Goal: Task Accomplishment & Management: Use online tool/utility

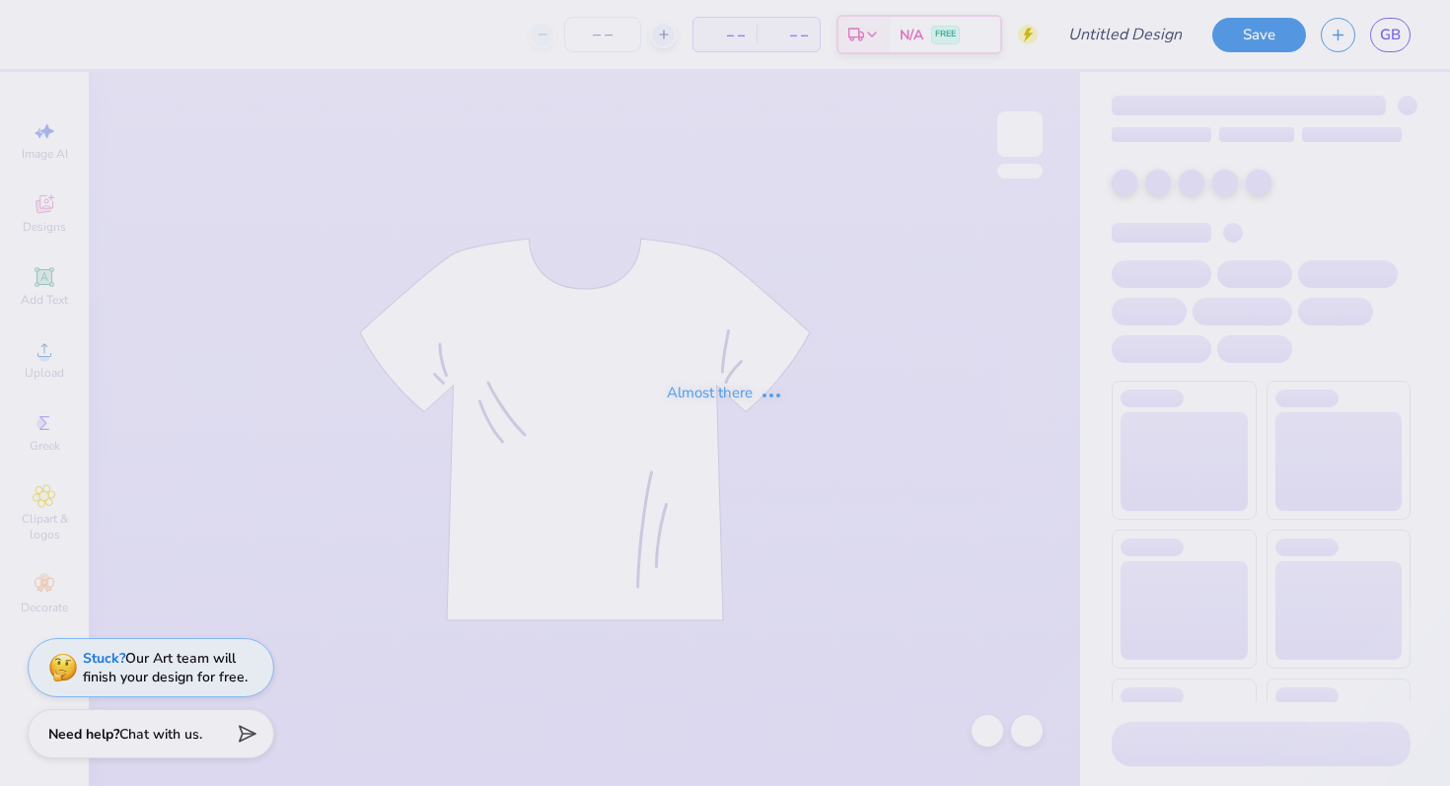
type input "Hoodie"
type input "15"
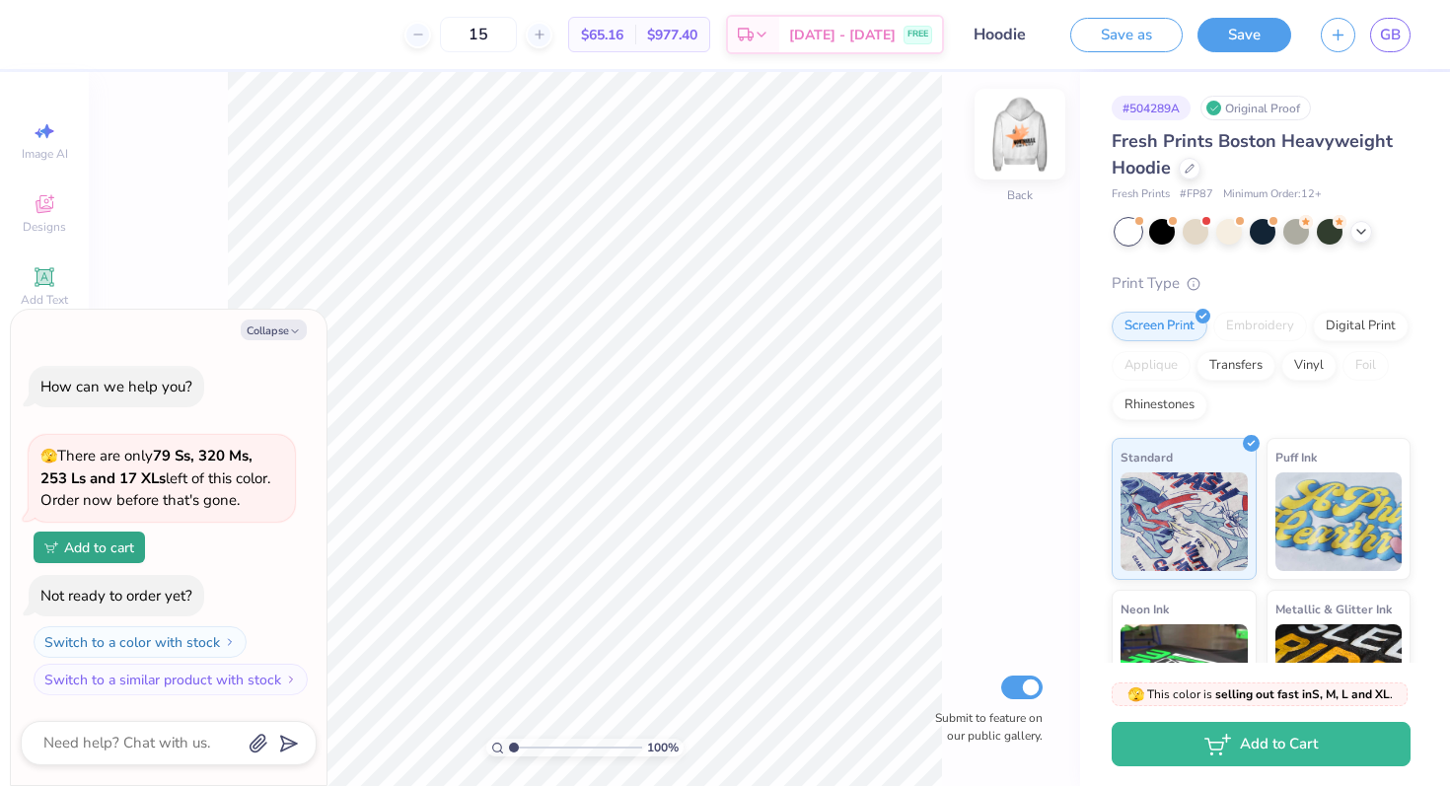
click at [1005, 130] on img at bounding box center [1020, 134] width 79 height 79
type textarea "x"
